Goal: Task Accomplishment & Management: Manage account settings

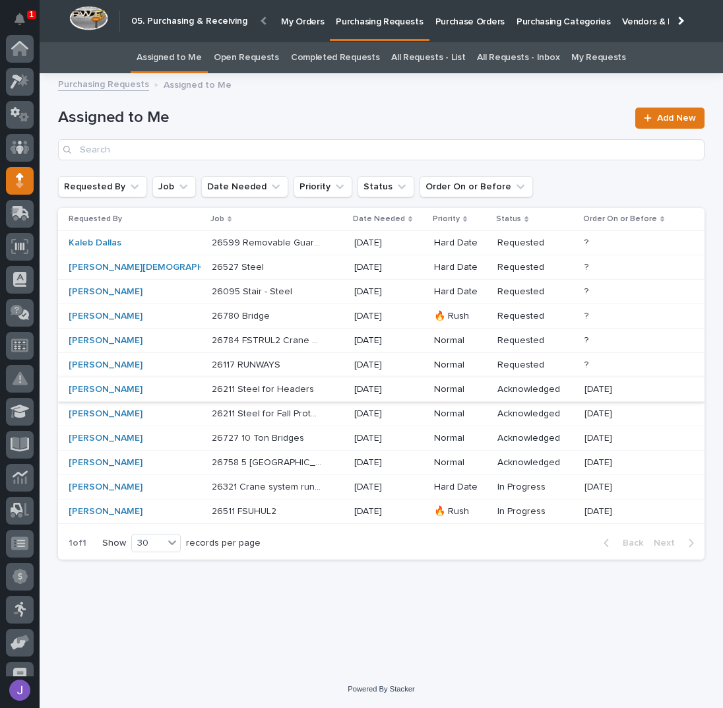
scroll to position [117, 0]
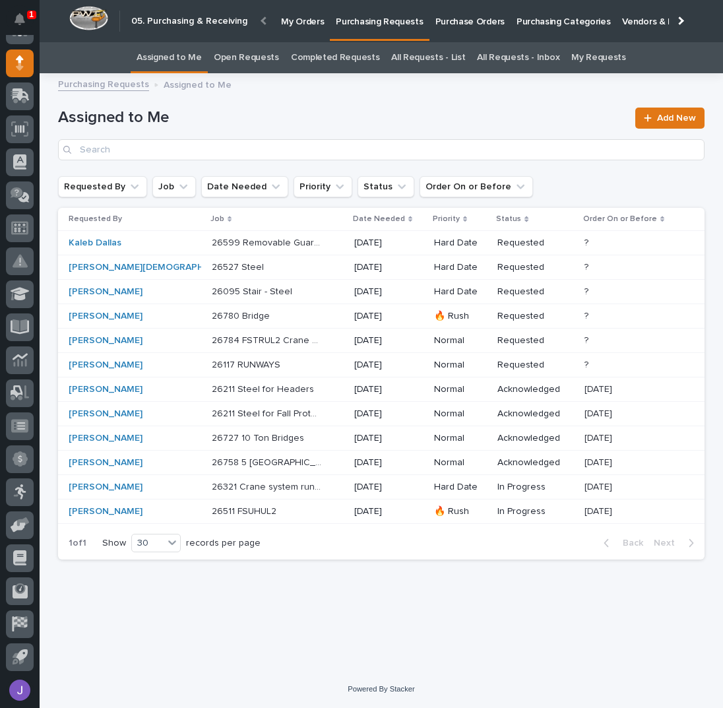
click at [212, 365] on p "26117 RUNWAYS" at bounding box center [247, 364] width 71 height 14
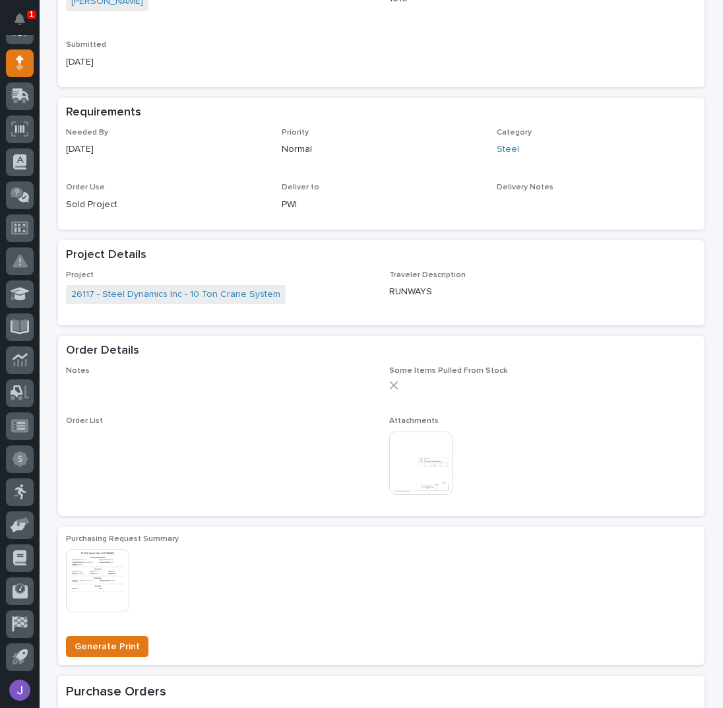
scroll to position [439, 0]
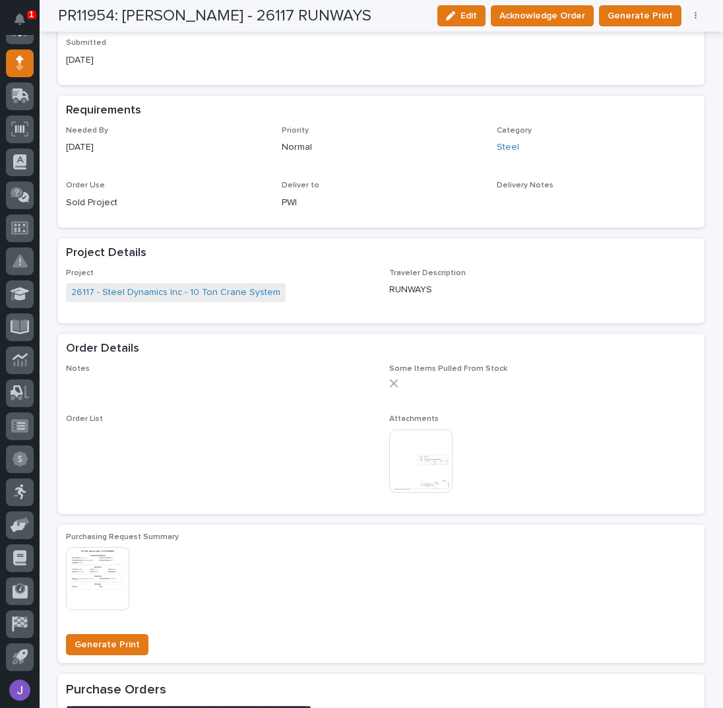
click at [389, 456] on img at bounding box center [420, 460] width 63 height 63
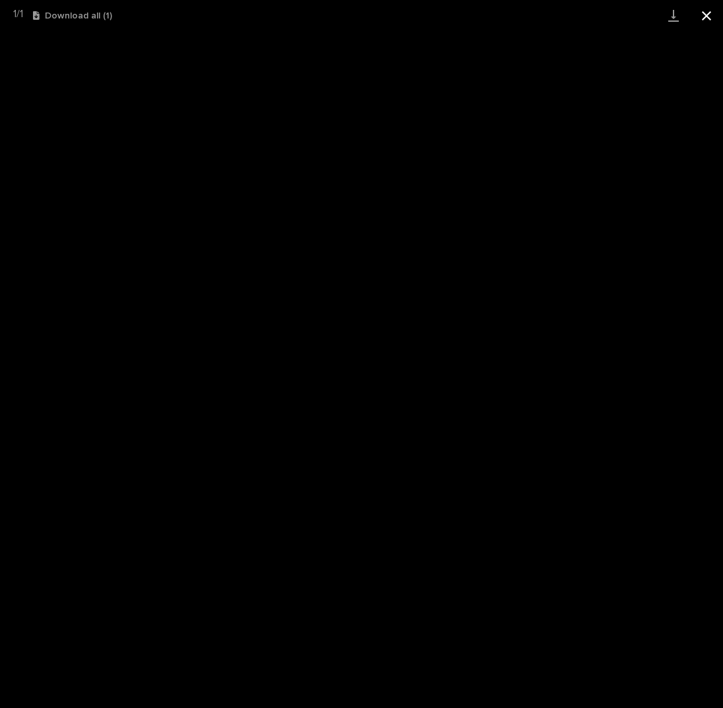
click at [701, 17] on button "Close gallery" at bounding box center [706, 15] width 33 height 31
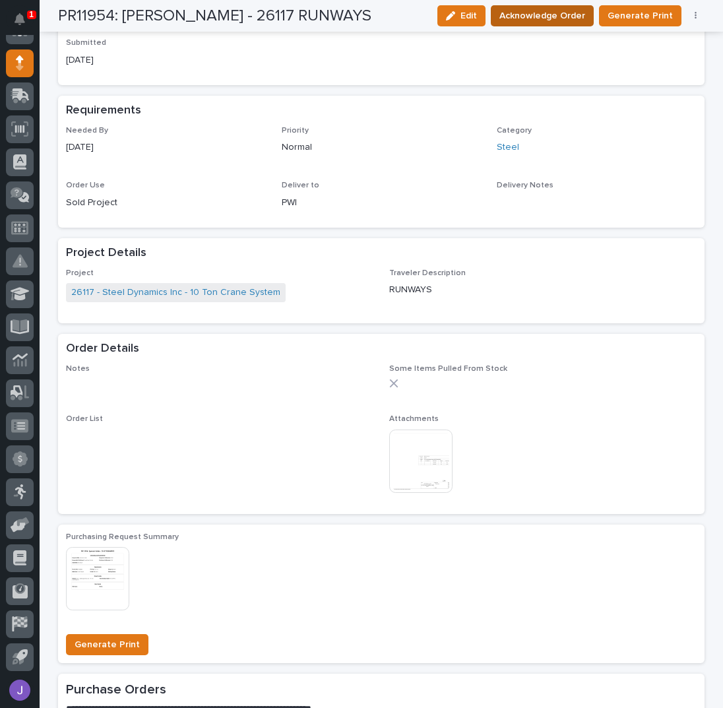
click at [523, 11] on span "Acknowledge Order" at bounding box center [542, 16] width 86 height 16
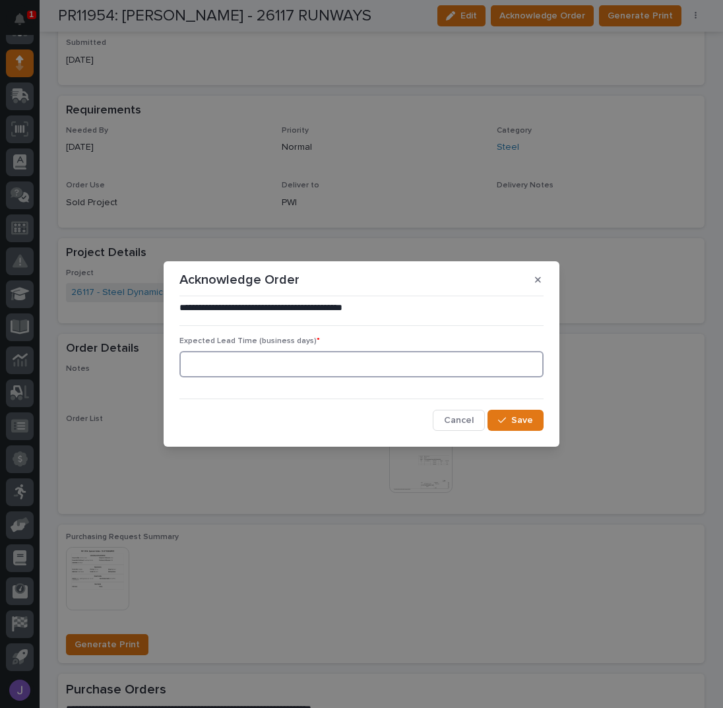
click at [296, 375] on input at bounding box center [361, 364] width 364 height 26
type input "0"
click at [538, 416] on button "Save" at bounding box center [516, 420] width 56 height 21
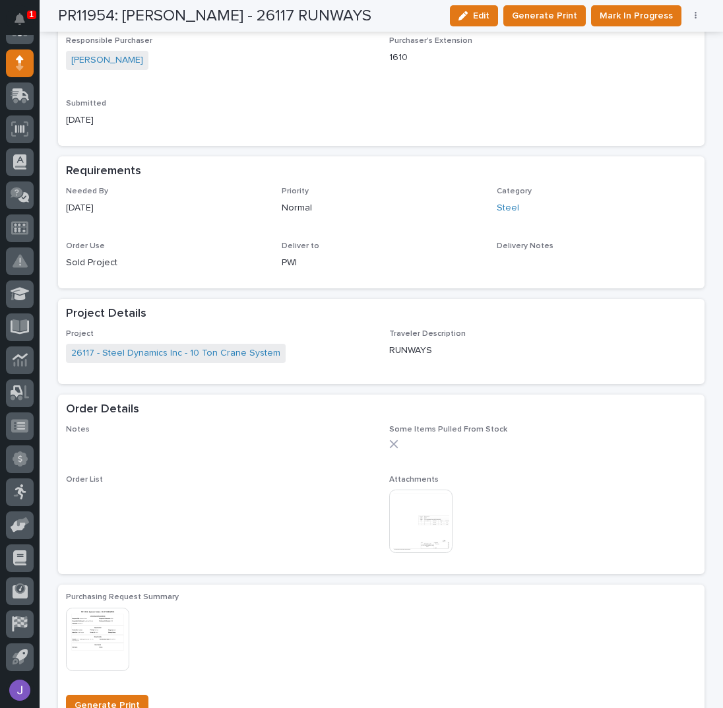
scroll to position [208, 0]
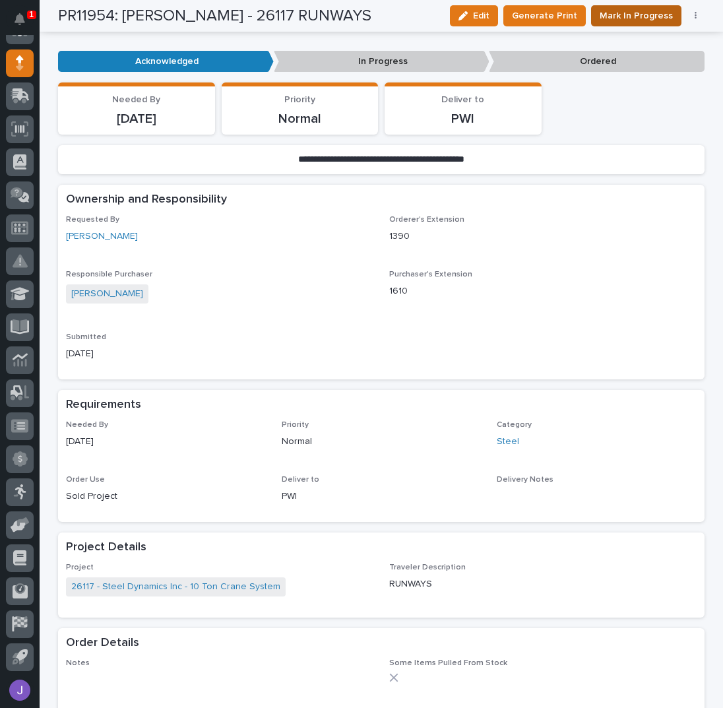
click at [605, 21] on span "Mark In Progress" at bounding box center [636, 16] width 73 height 16
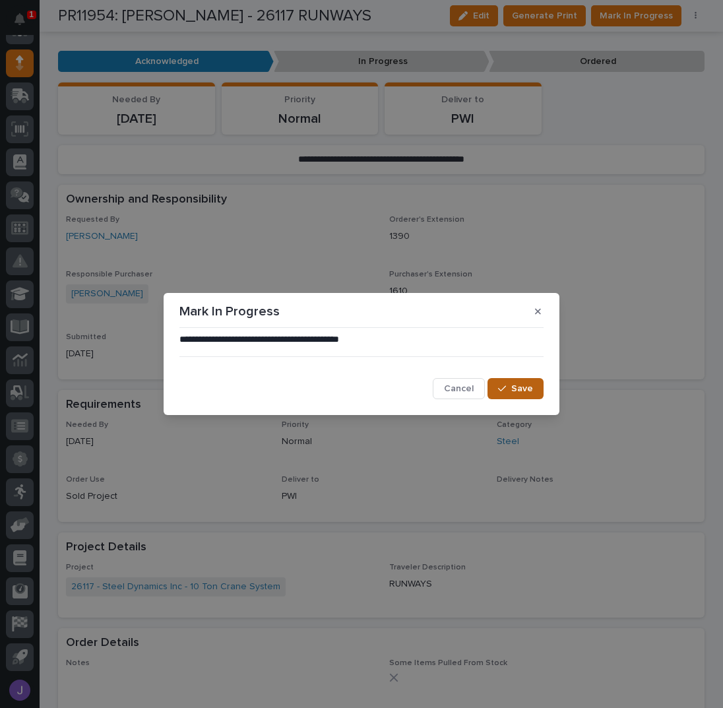
click at [530, 391] on span "Save" at bounding box center [522, 389] width 22 height 12
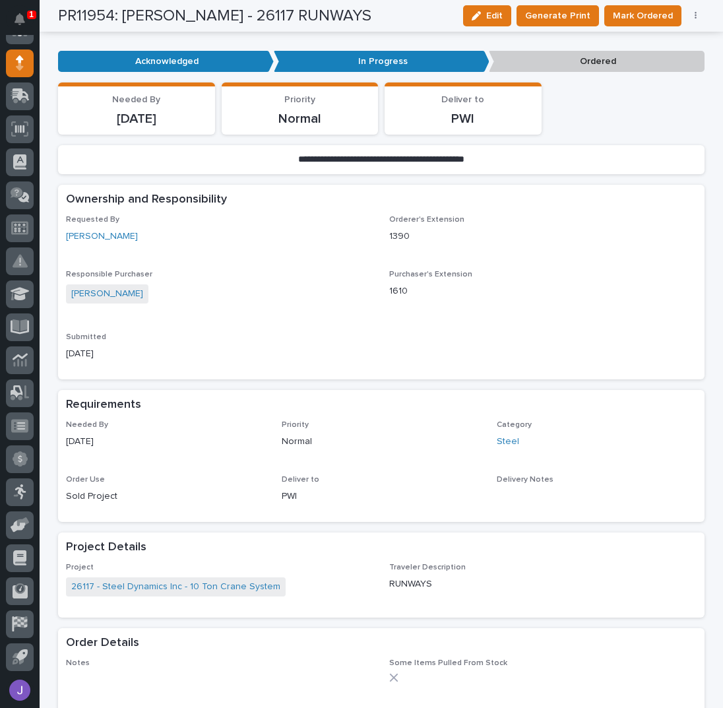
scroll to position [0, 0]
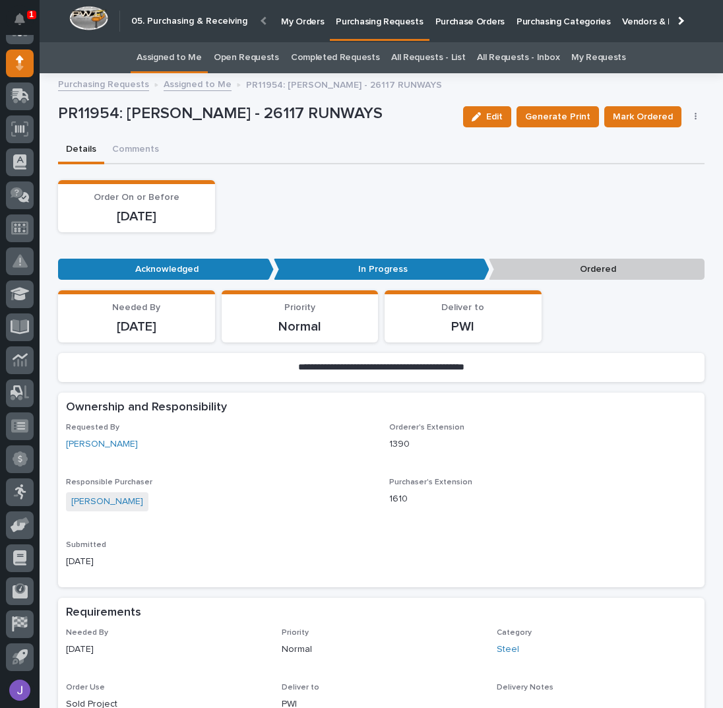
click at [193, 57] on link "Assigned to Me" at bounding box center [169, 57] width 65 height 31
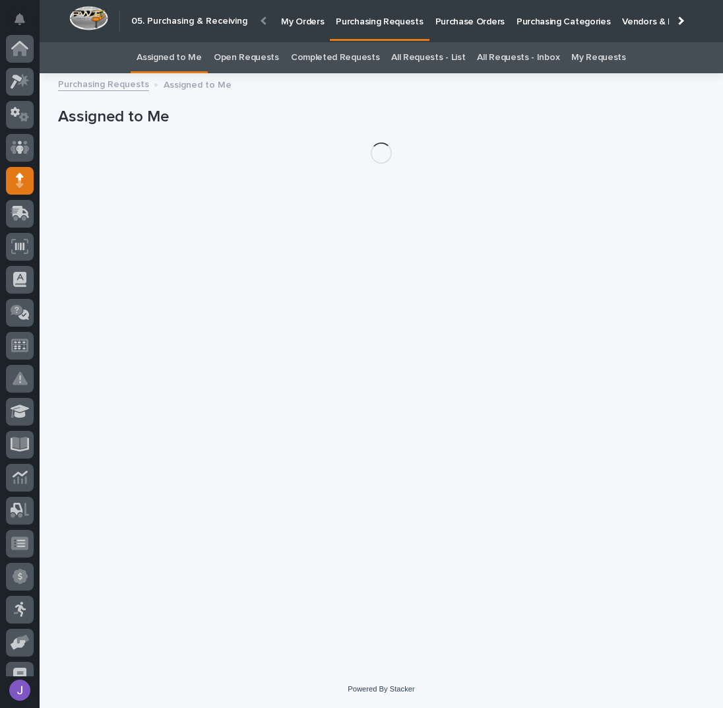
scroll to position [117, 0]
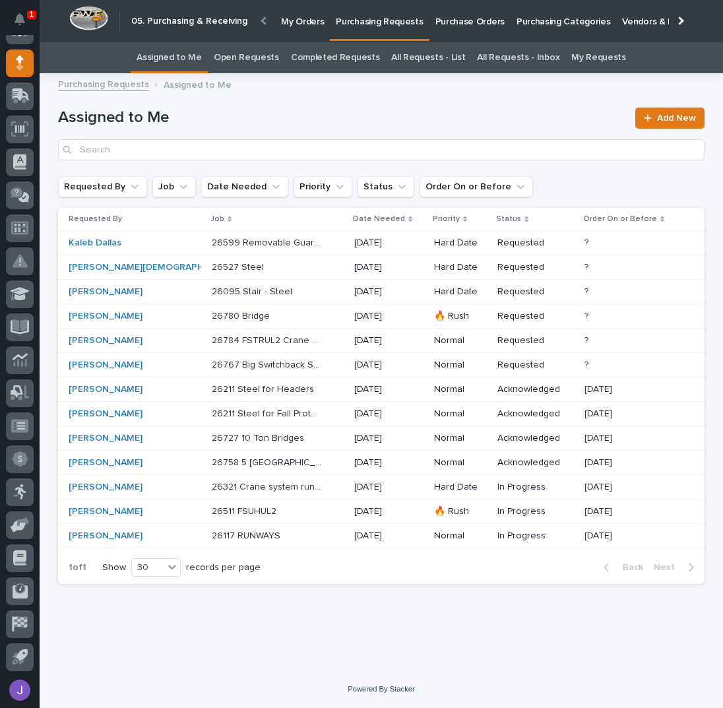
click at [236, 317] on p at bounding box center [267, 316] width 110 height 11
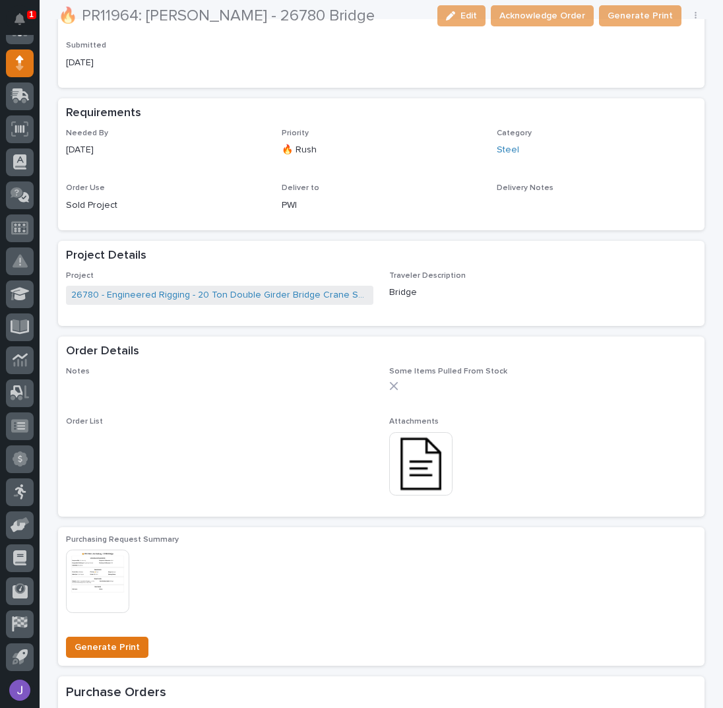
scroll to position [528, 0]
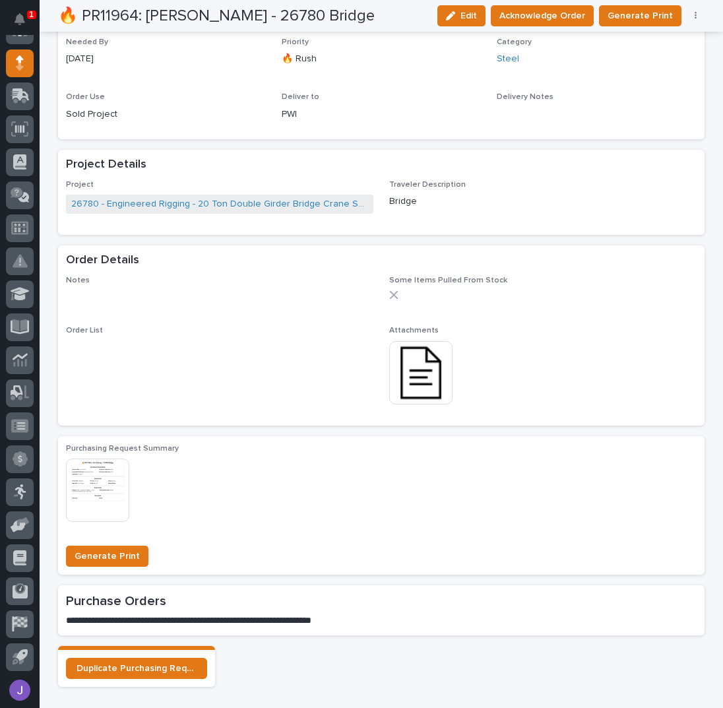
click at [415, 383] on img at bounding box center [420, 372] width 63 height 63
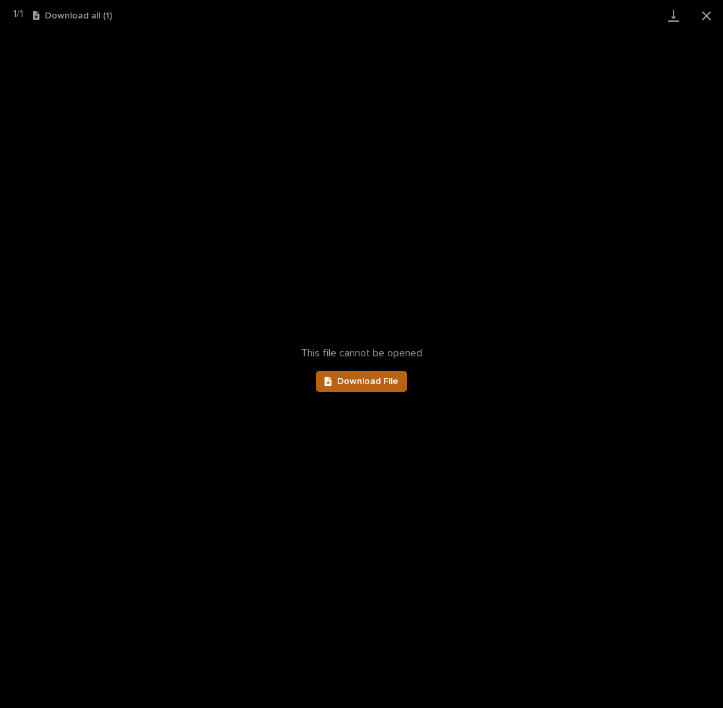
click at [386, 381] on span "Download File" at bounding box center [367, 381] width 61 height 9
click at [708, 16] on button "Close gallery" at bounding box center [706, 15] width 33 height 31
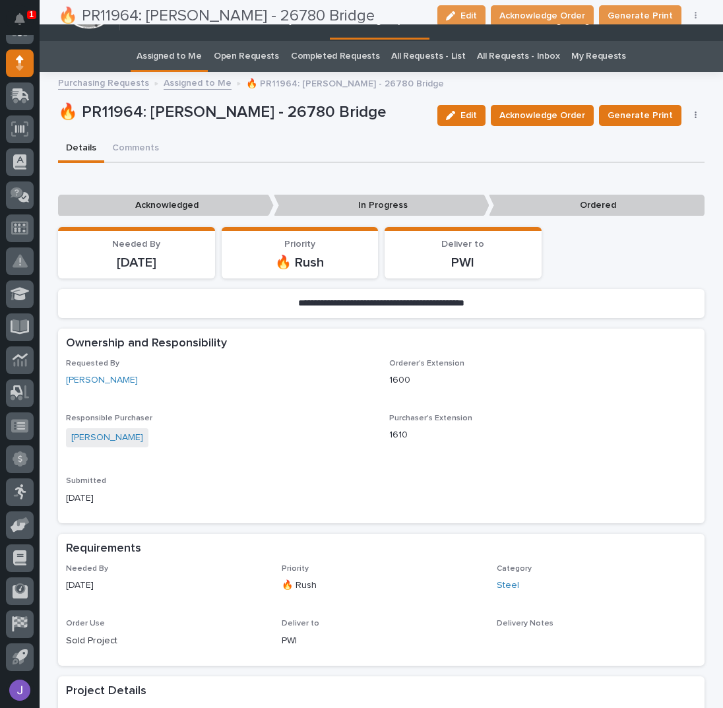
scroll to position [0, 0]
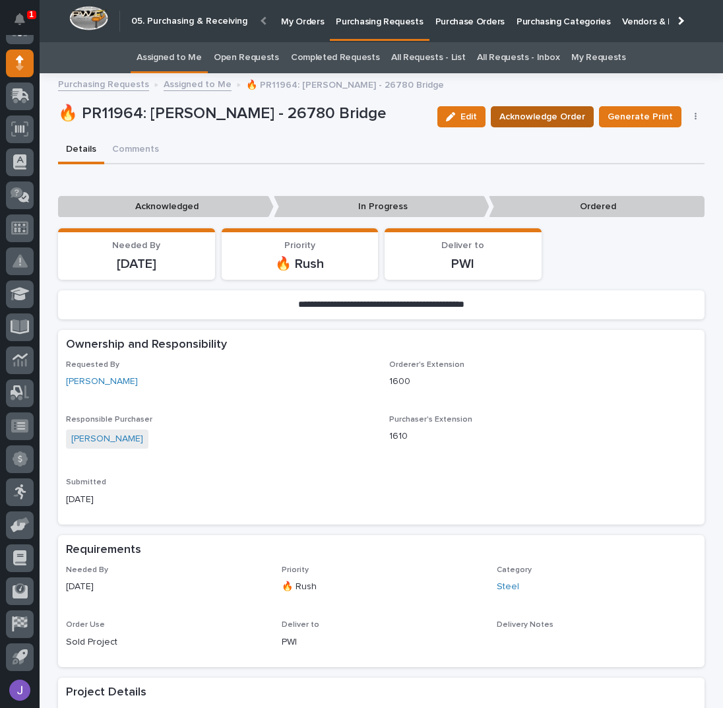
click at [519, 110] on span "Acknowledge Order" at bounding box center [542, 117] width 86 height 16
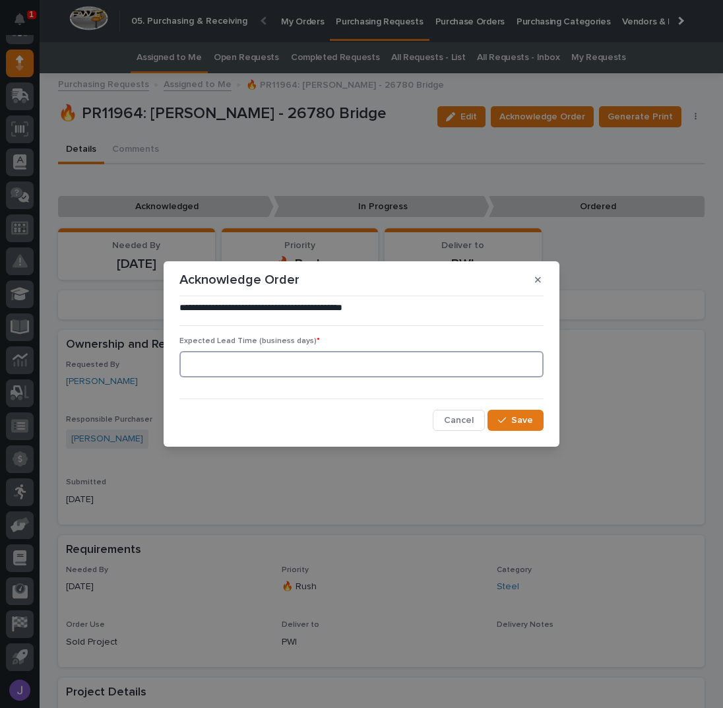
drag, startPoint x: 311, startPoint y: 356, endPoint x: 312, endPoint y: 362, distance: 6.6
click at [311, 357] on input at bounding box center [361, 364] width 364 height 26
type input "0"
click at [534, 423] on button "Save" at bounding box center [516, 420] width 56 height 21
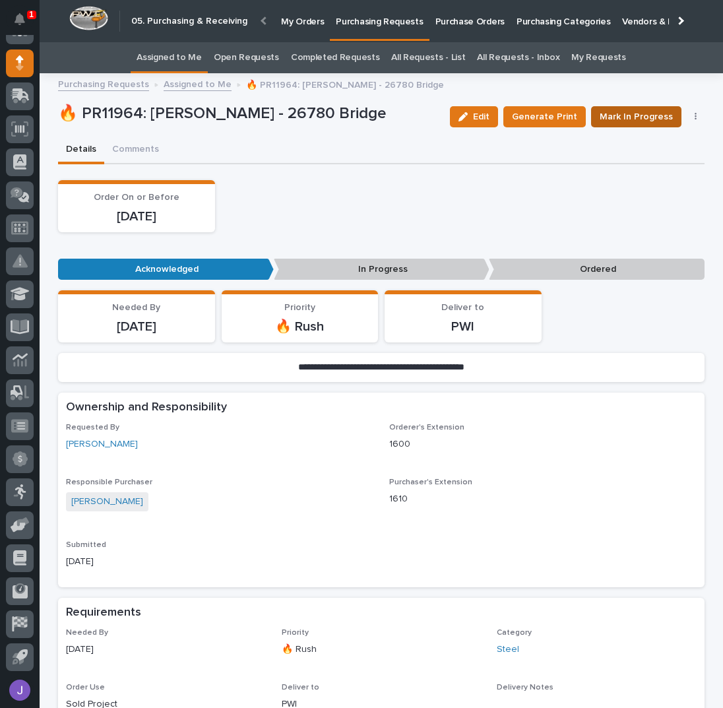
click at [631, 119] on span "Mark In Progress" at bounding box center [636, 117] width 73 height 16
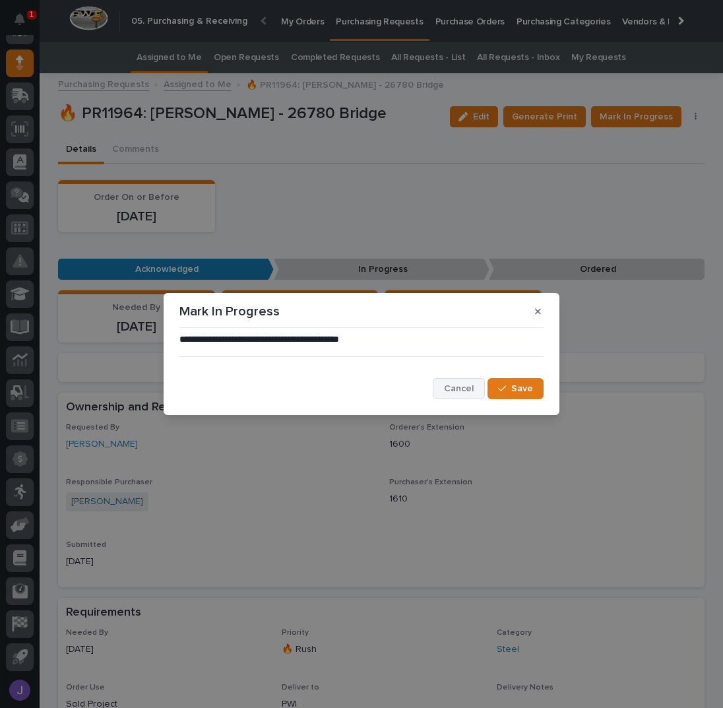
click at [462, 391] on span "Cancel" at bounding box center [459, 389] width 30 height 12
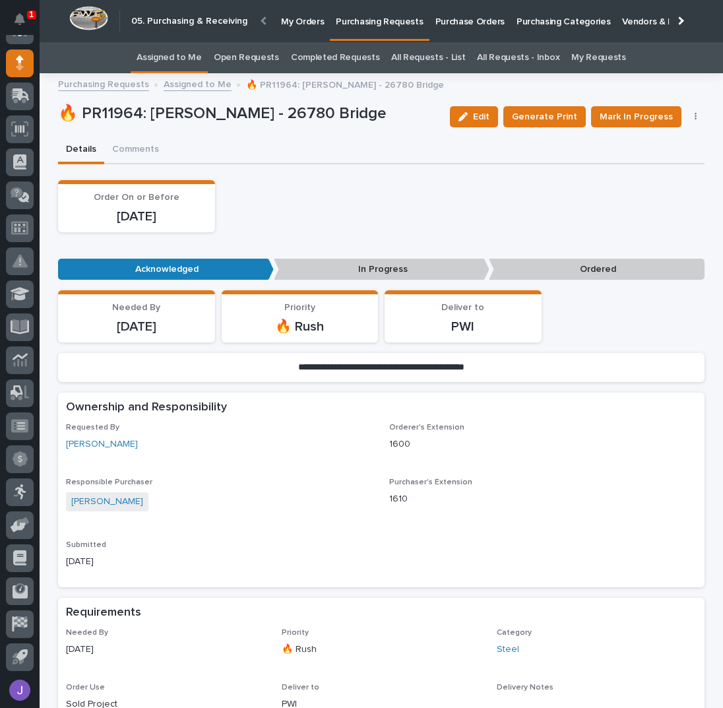
click at [178, 58] on link "Assigned to Me" at bounding box center [169, 57] width 65 height 31
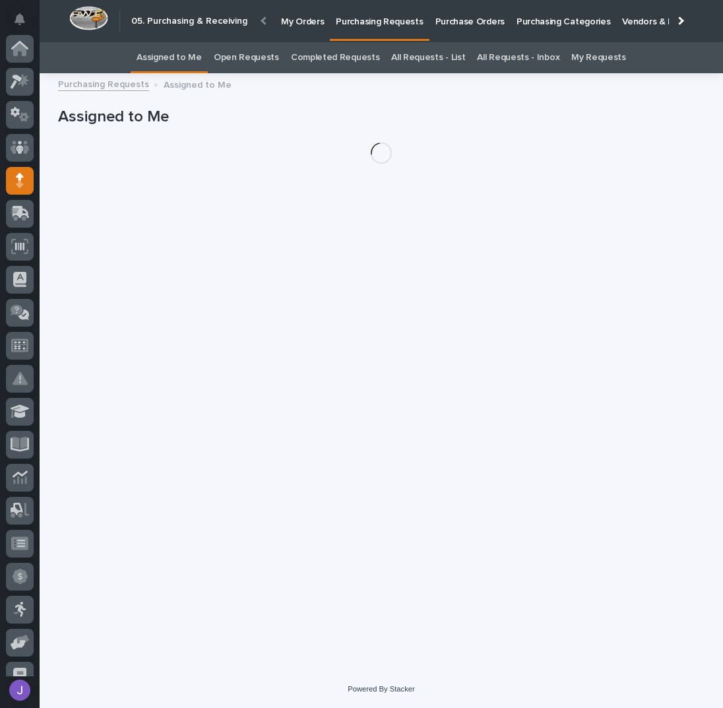
scroll to position [117, 0]
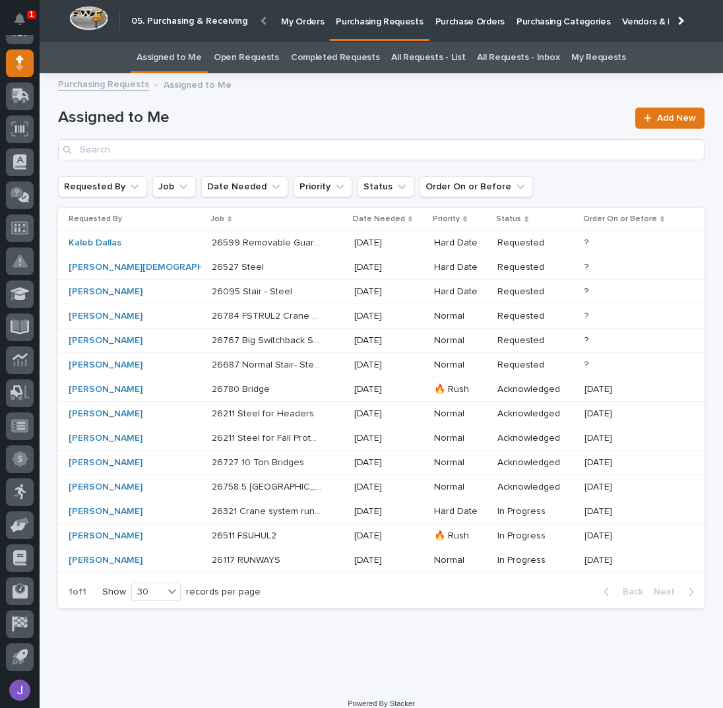
click at [255, 268] on p at bounding box center [267, 267] width 110 height 11
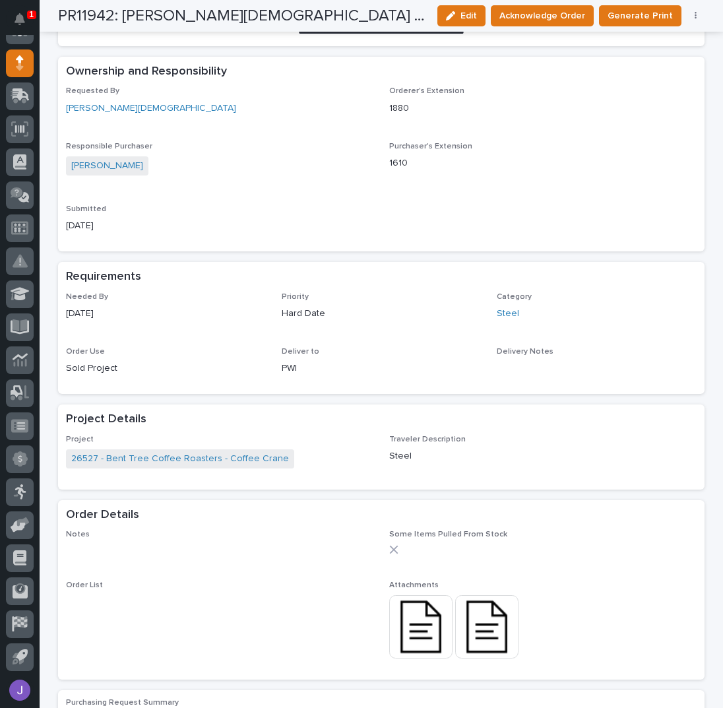
scroll to position [439, 0]
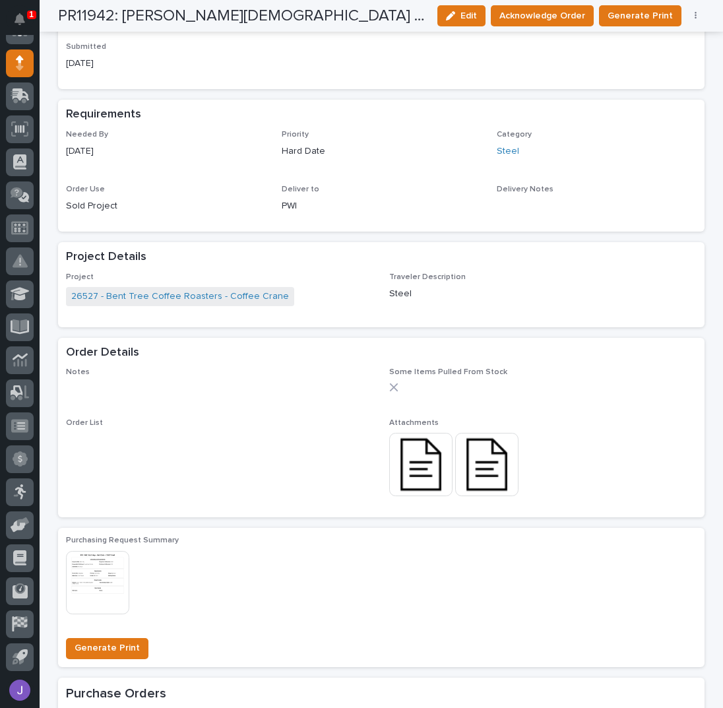
click at [414, 474] on img at bounding box center [420, 464] width 63 height 63
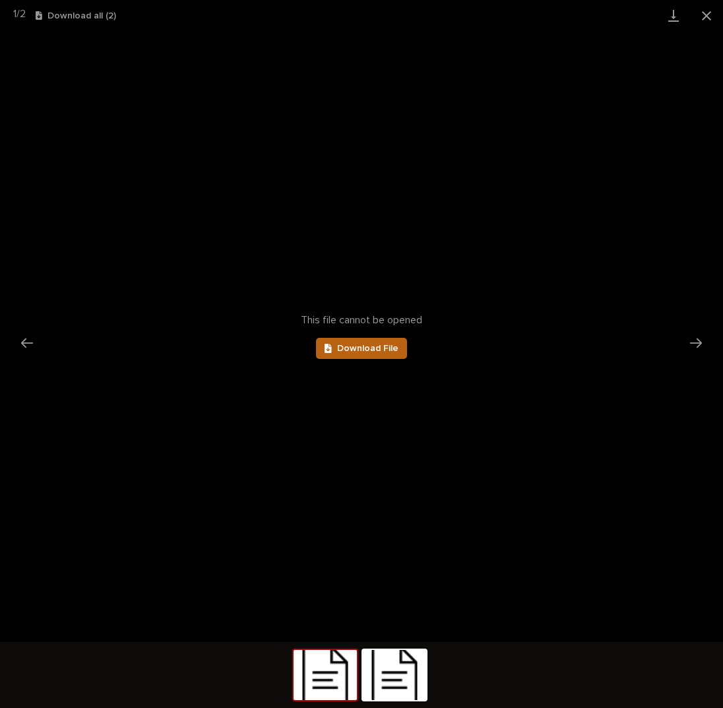
click at [375, 355] on link "Download File" at bounding box center [361, 348] width 91 height 21
click at [387, 656] on img at bounding box center [394, 675] width 63 height 50
click at [378, 339] on link "Download File" at bounding box center [361, 348] width 91 height 21
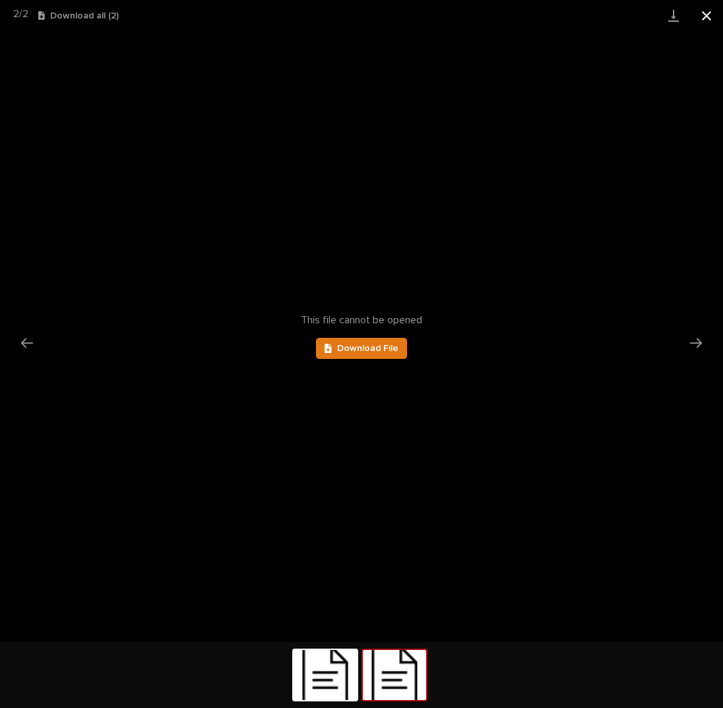
click at [708, 13] on button "Close gallery" at bounding box center [706, 15] width 33 height 31
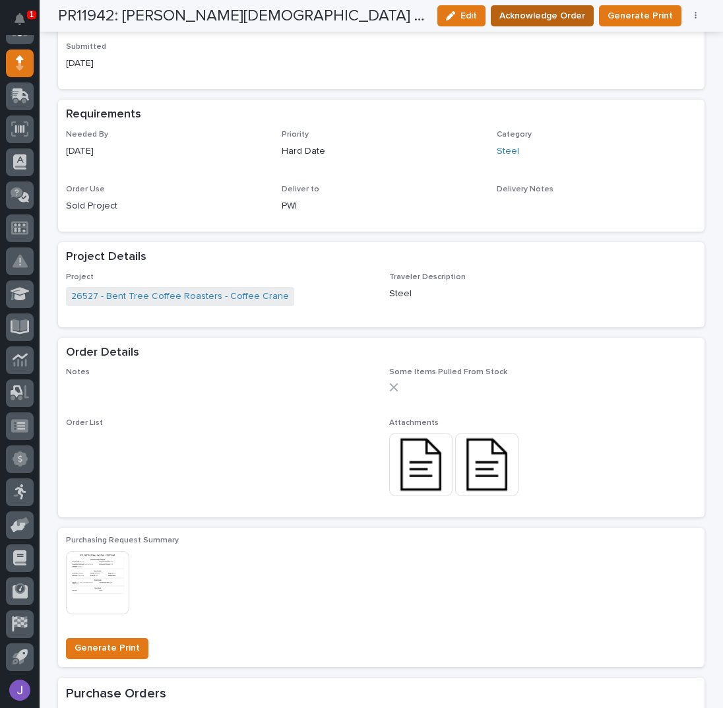
click at [570, 7] on button "Acknowledge Order" at bounding box center [542, 15] width 103 height 21
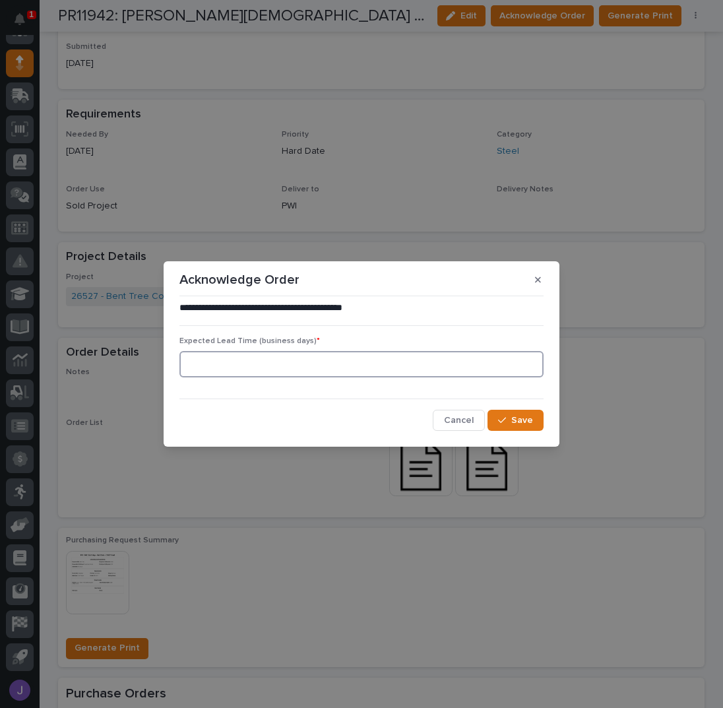
click at [282, 369] on input at bounding box center [361, 364] width 364 height 26
type input "0"
click at [515, 418] on span "Save" at bounding box center [522, 420] width 22 height 12
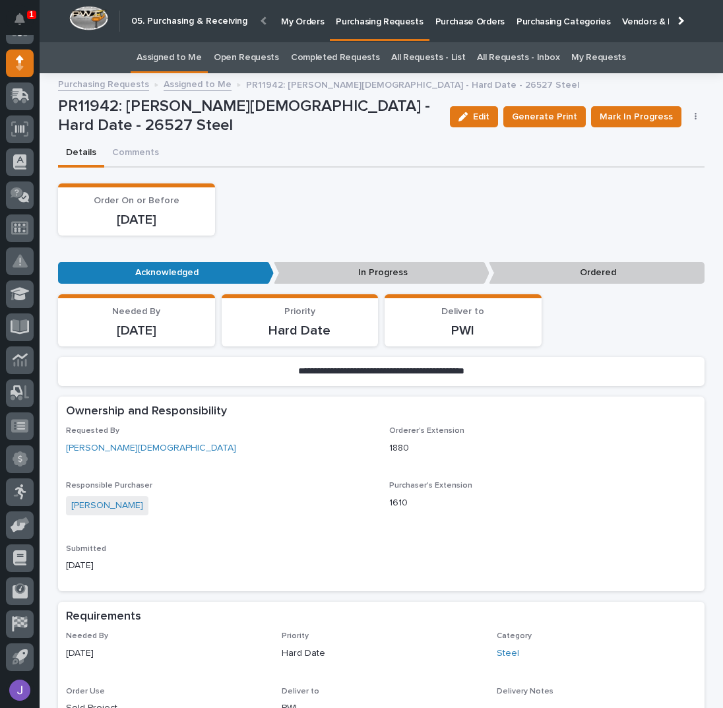
click at [177, 51] on link "Assigned to Me" at bounding box center [169, 57] width 65 height 31
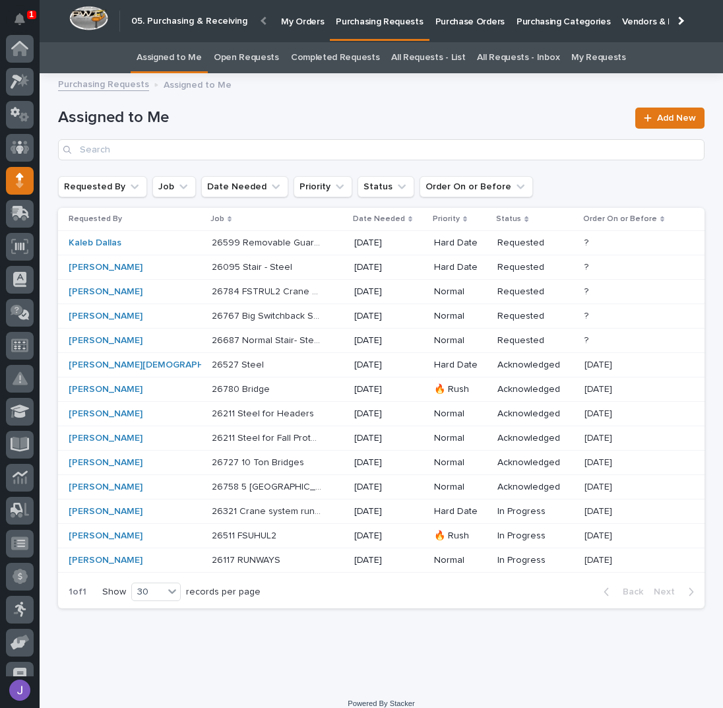
scroll to position [117, 0]
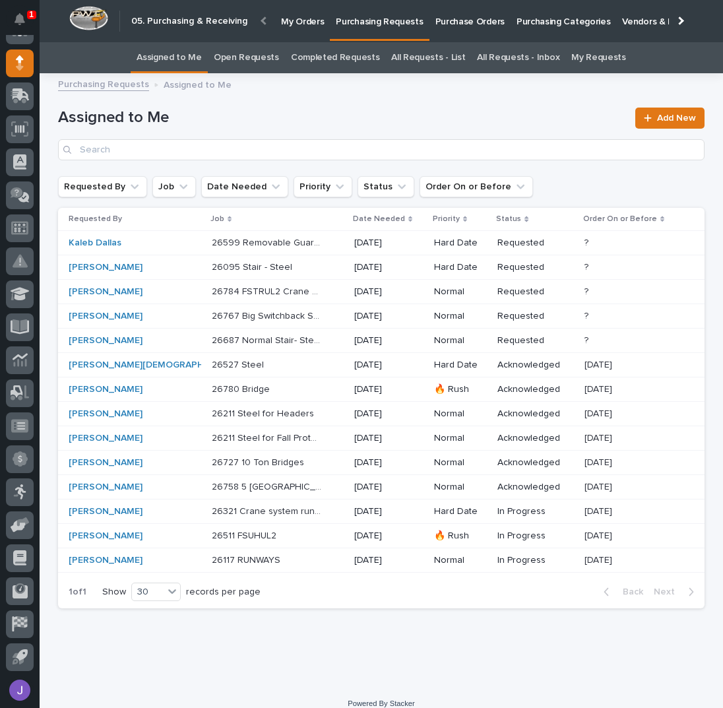
click at [284, 292] on div "26784 FSTRUL2 Crane System 26784 FSTRUL2 Crane System" at bounding box center [278, 292] width 132 height 22
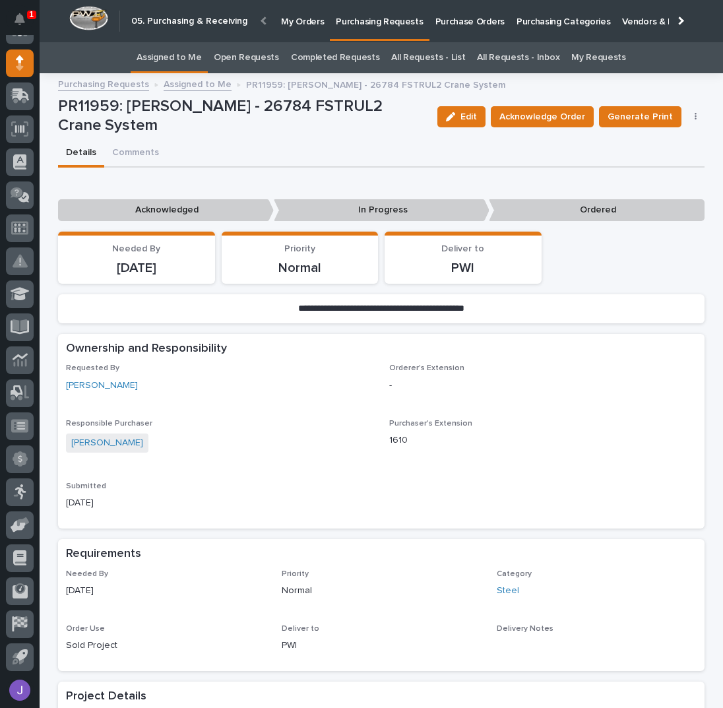
scroll to position [264, 0]
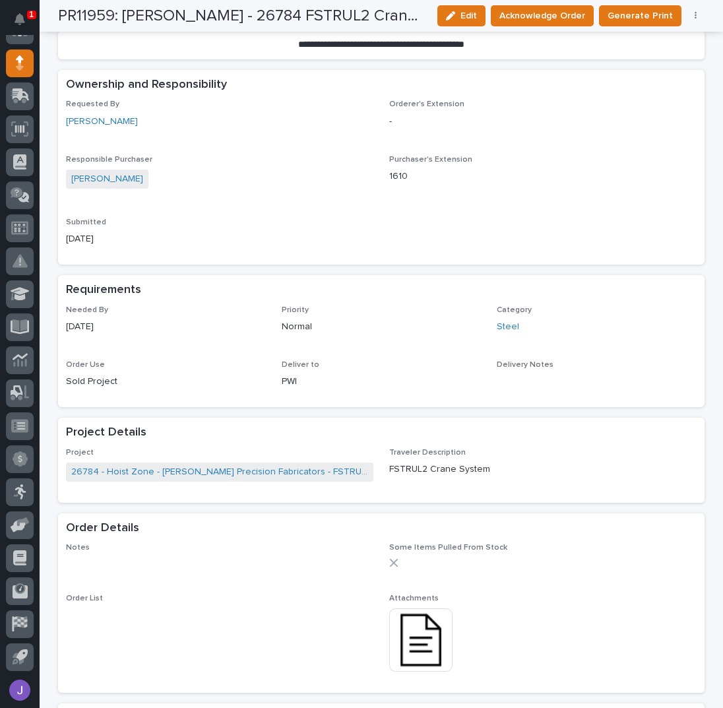
click at [413, 625] on img at bounding box center [420, 639] width 63 height 63
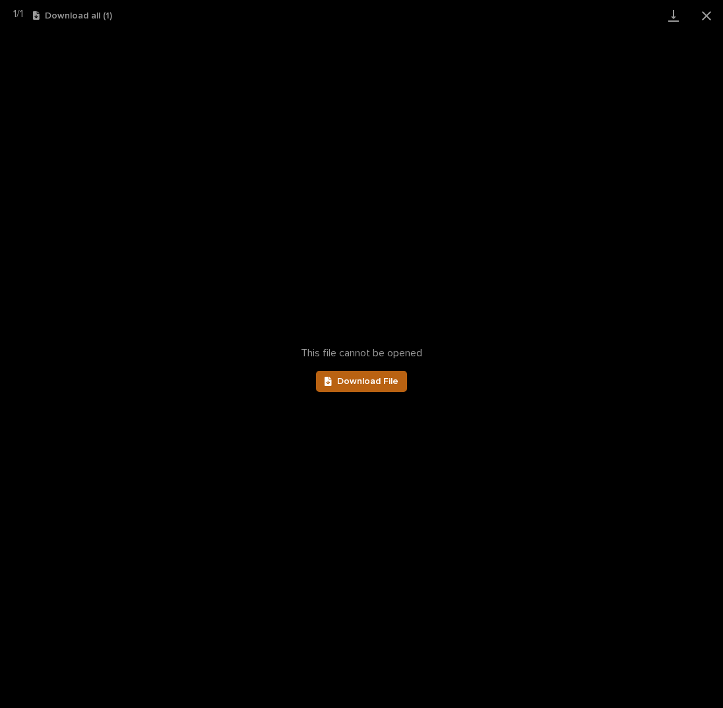
click at [370, 384] on span "Download File" at bounding box center [367, 381] width 61 height 9
click at [707, 9] on button "Close gallery" at bounding box center [706, 15] width 33 height 31
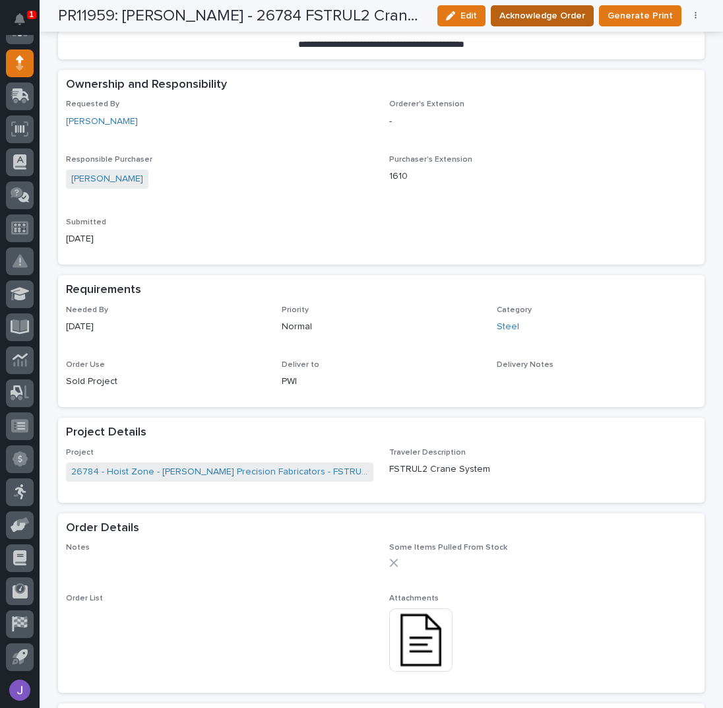
click at [534, 16] on span "Acknowledge Order" at bounding box center [542, 16] width 86 height 16
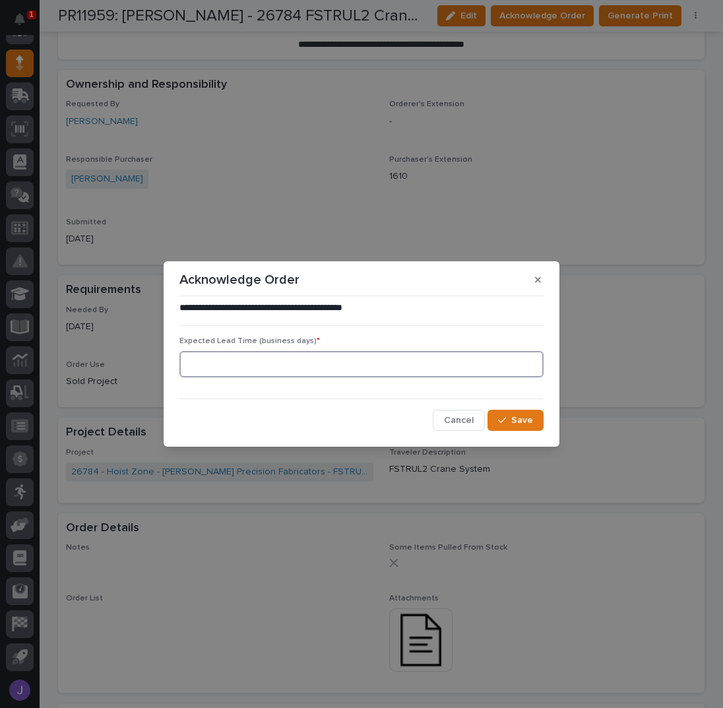
click at [270, 356] on input at bounding box center [361, 364] width 364 height 26
type input "0"
click at [506, 417] on icon "button" at bounding box center [502, 420] width 8 height 9
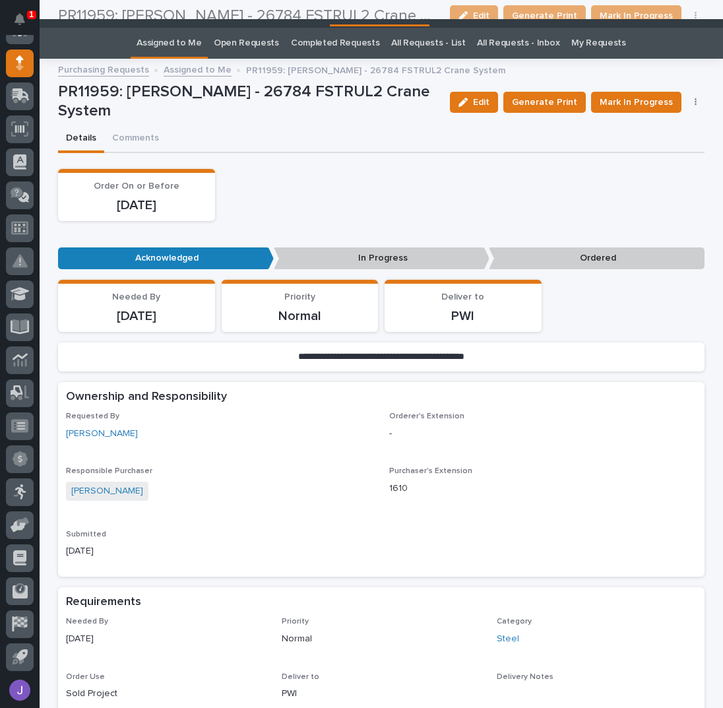
scroll to position [0, 0]
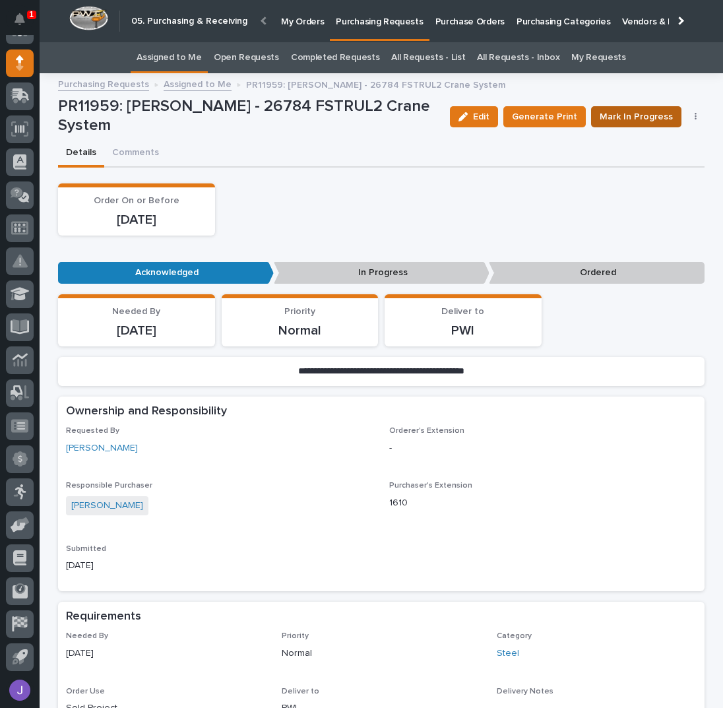
click at [607, 116] on span "Mark In Progress" at bounding box center [636, 117] width 73 height 16
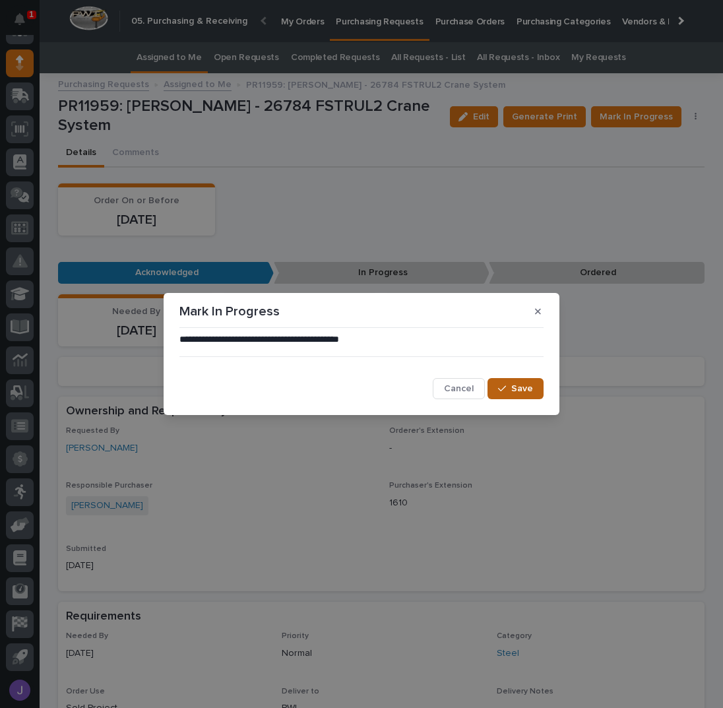
click at [528, 385] on span "Save" at bounding box center [522, 389] width 22 height 12
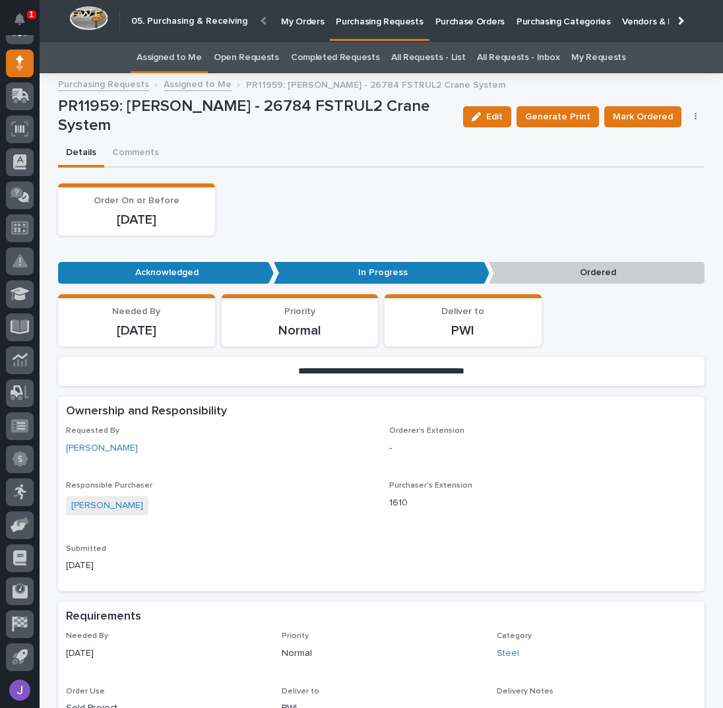
click at [181, 56] on link "Assigned to Me" at bounding box center [169, 57] width 65 height 31
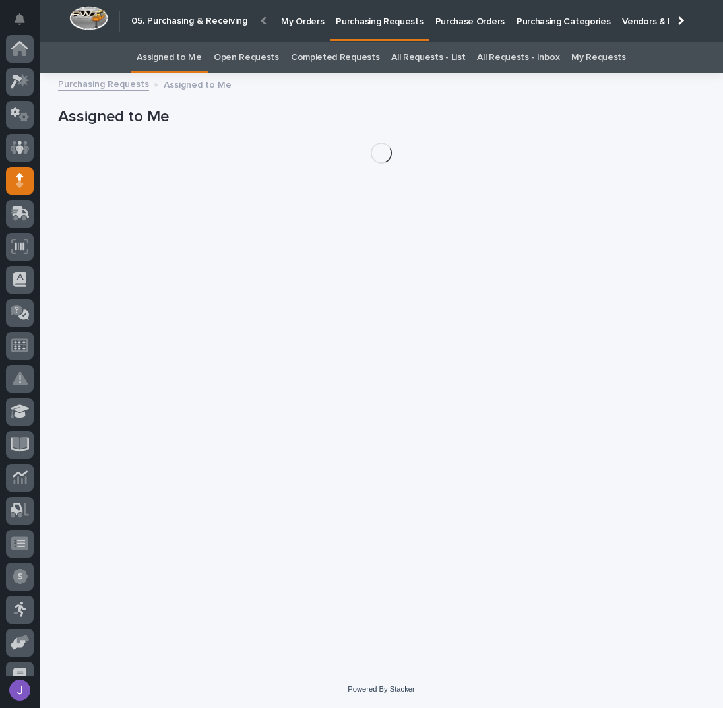
scroll to position [117, 0]
